Goal: Check status: Check status

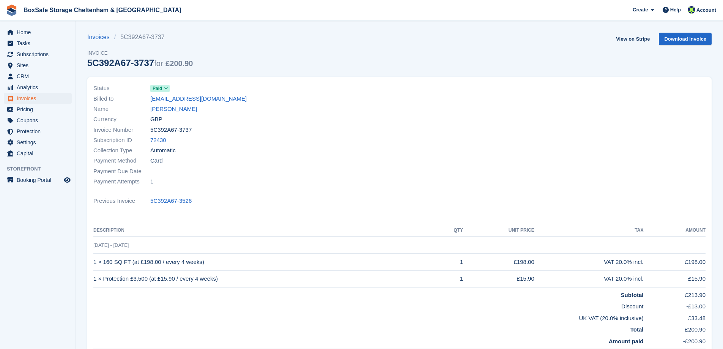
scroll to position [38, 0]
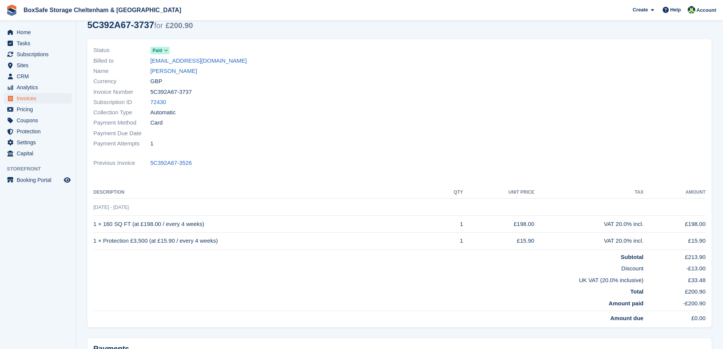
drag, startPoint x: 194, startPoint y: 90, endPoint x: 141, endPoint y: 94, distance: 53.0
click at [141, 94] on div "Invoice Number 5C392A67-3737" at bounding box center [244, 92] width 302 height 10
